Goal: Task Accomplishment & Management: Manage account settings

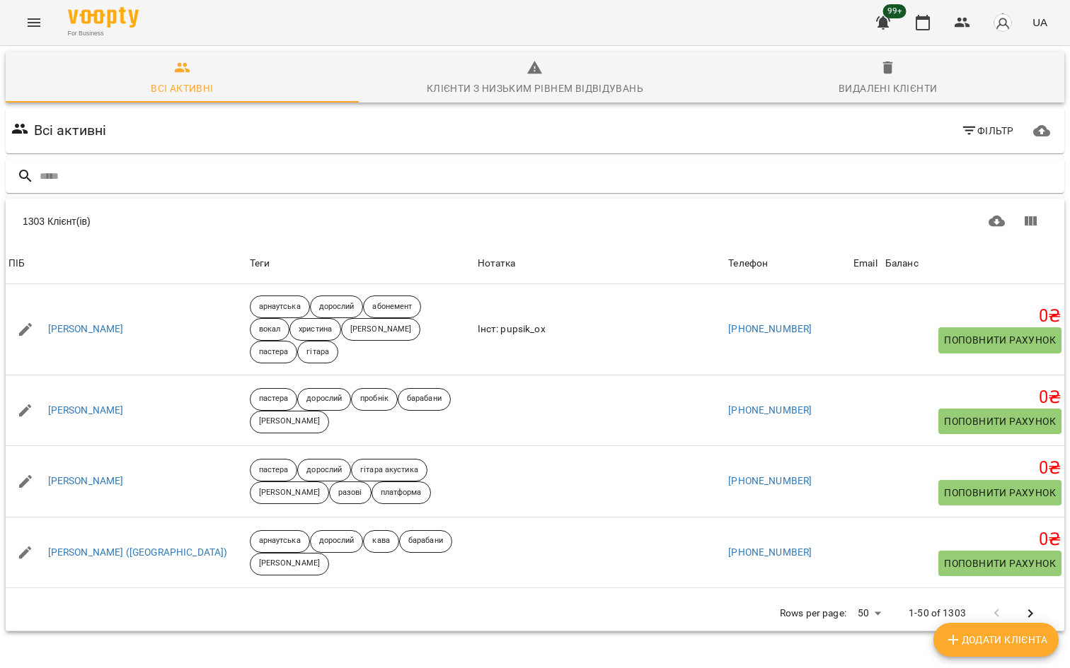
click at [38, 28] on icon "Menu" at bounding box center [33, 22] width 17 height 17
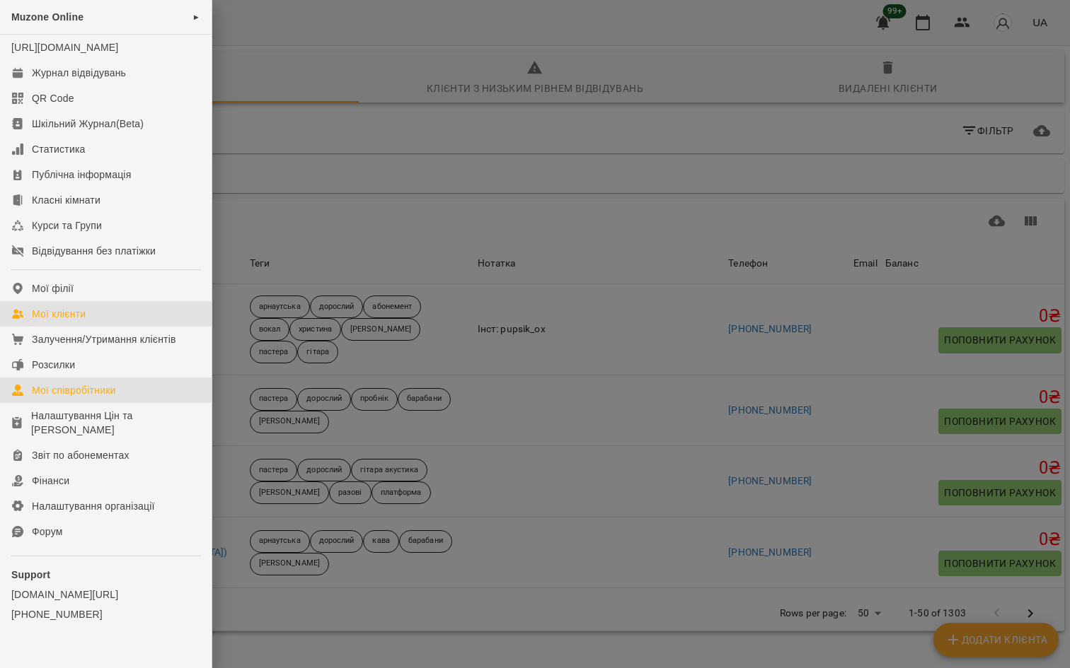
click at [69, 403] on link "Мої співробітники" at bounding box center [106, 390] width 212 height 25
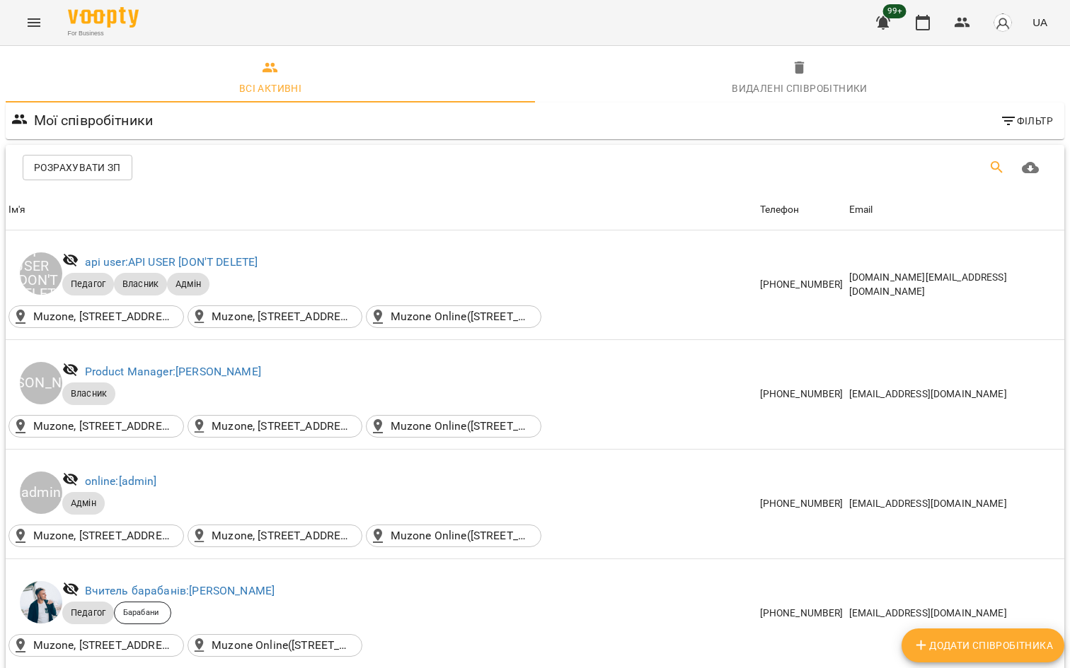
click at [1000, 167] on icon "Пошук" at bounding box center [996, 167] width 17 height 17
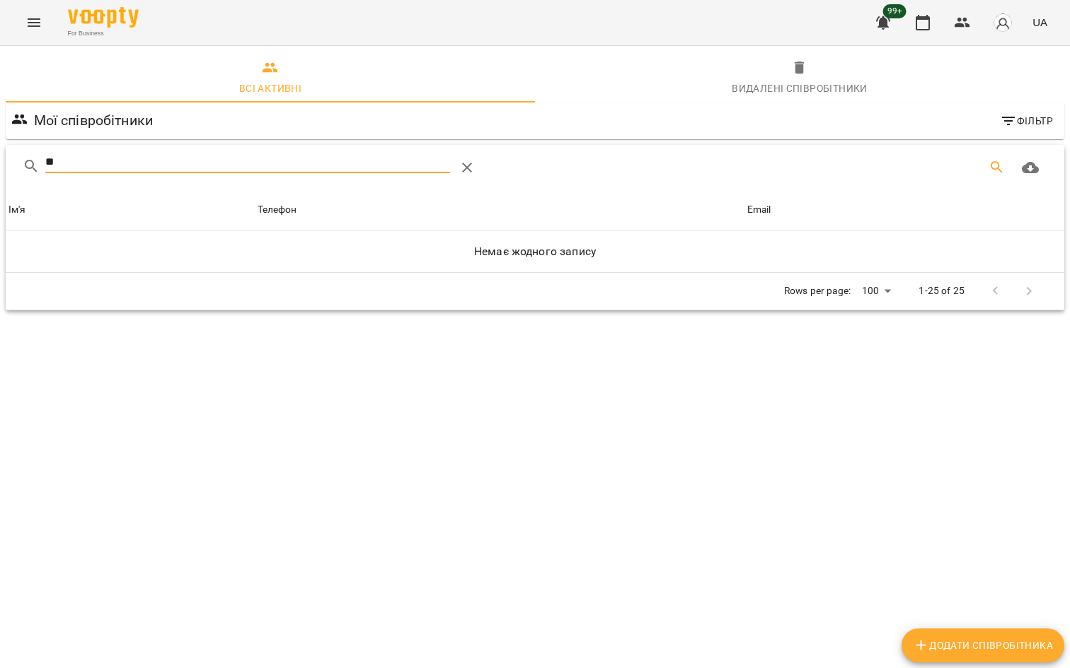
type input "*"
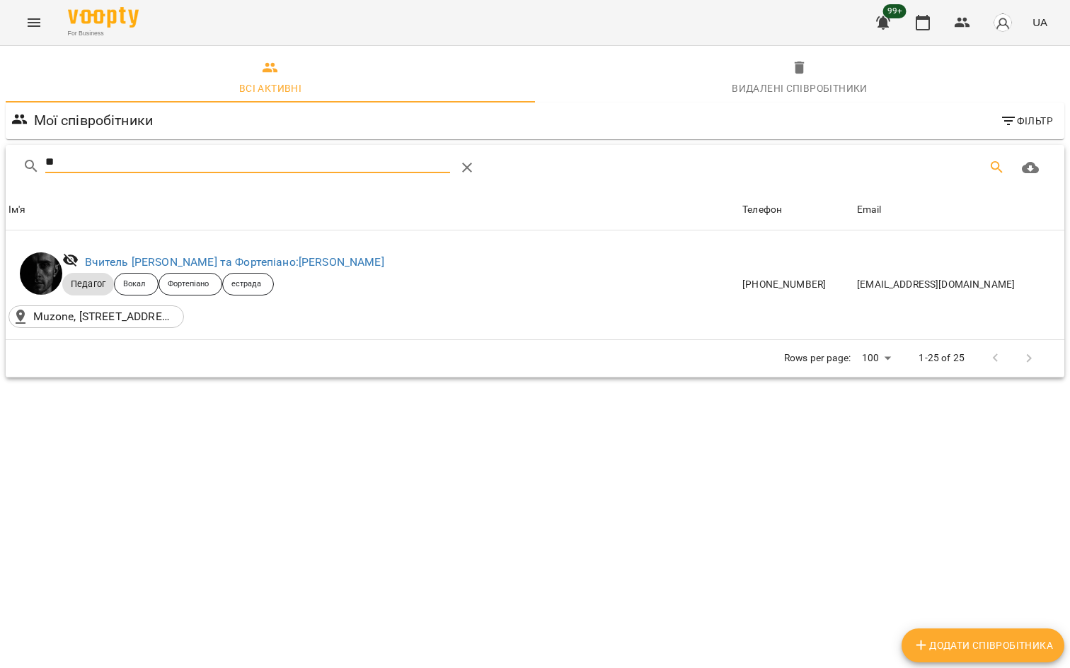
type input "*"
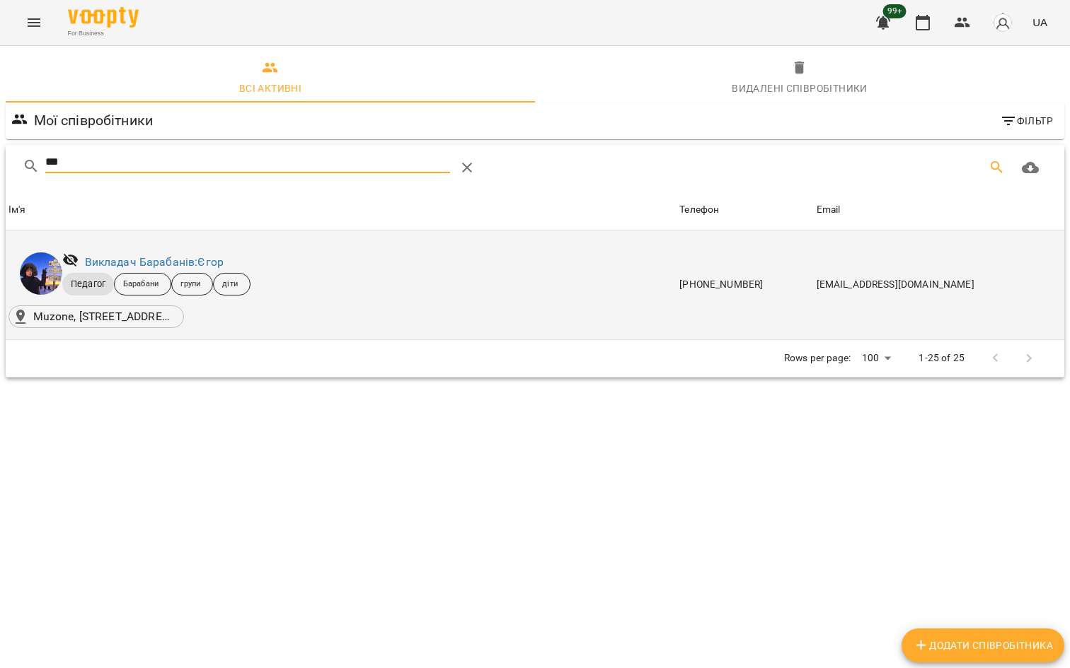
type input "***"
click at [224, 255] on div "Викладач Барабанів: [PERSON_NAME]" at bounding box center [154, 262] width 144 height 23
click at [207, 265] on link "Викладач Барабанів: [PERSON_NAME]" at bounding box center [154, 261] width 139 height 13
